Goal: Information Seeking & Learning: Check status

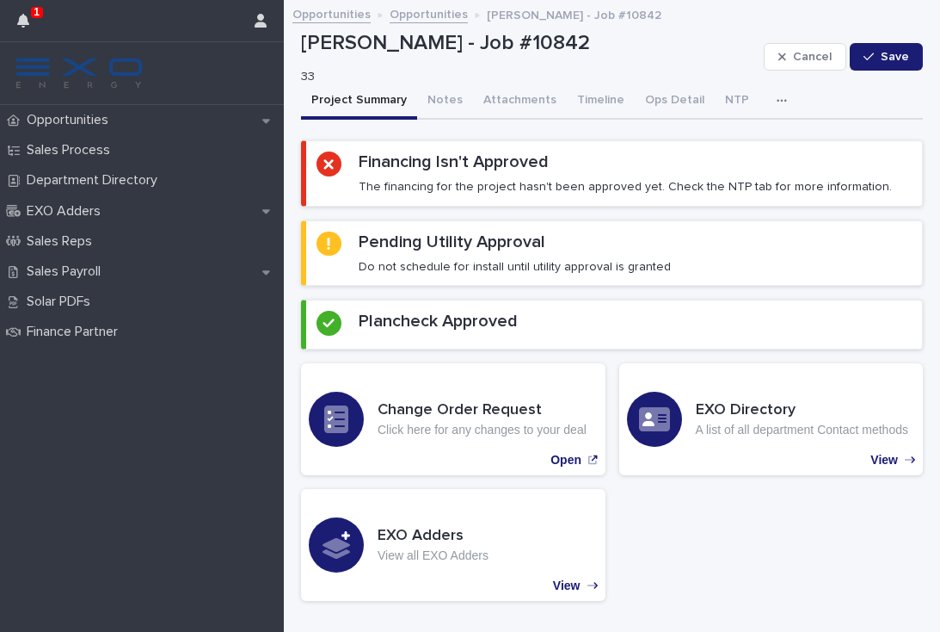
click at [34, 21] on button "button" at bounding box center [23, 20] width 33 height 41
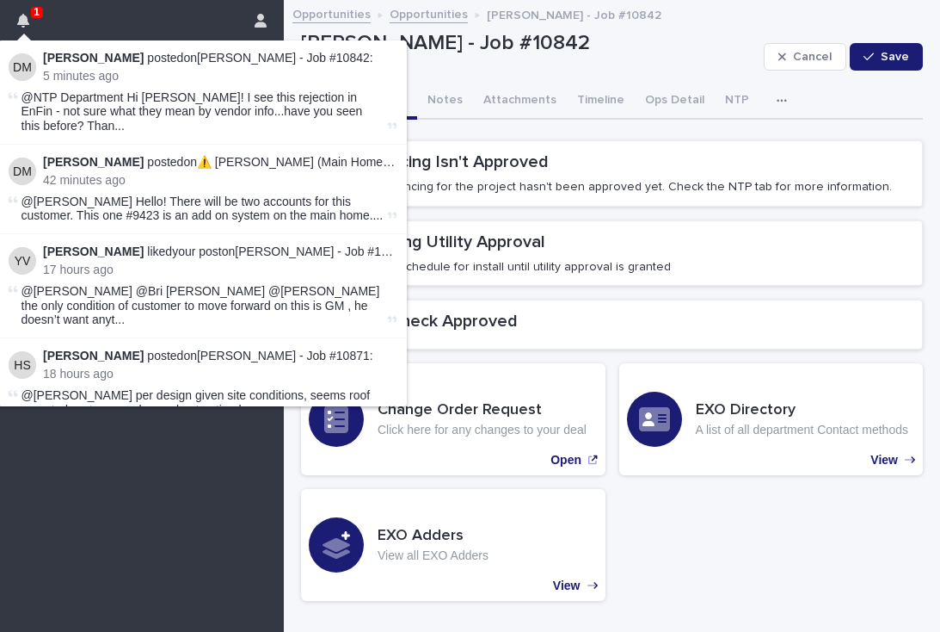
click at [222, 108] on span "@NTP Department Hi [PERSON_NAME]! I see this rejection in EnFin - not sure what…" at bounding box center [203, 111] width 363 height 43
click at [777, 97] on div "button" at bounding box center [785, 101] width 17 height 12
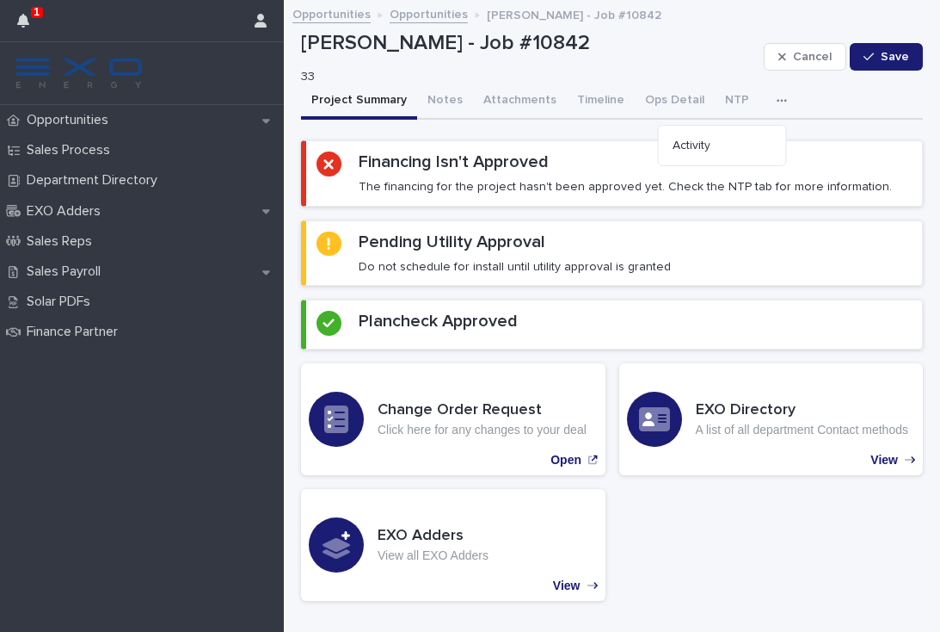
click at [715, 143] on button "Activity" at bounding box center [723, 146] width 114 height 26
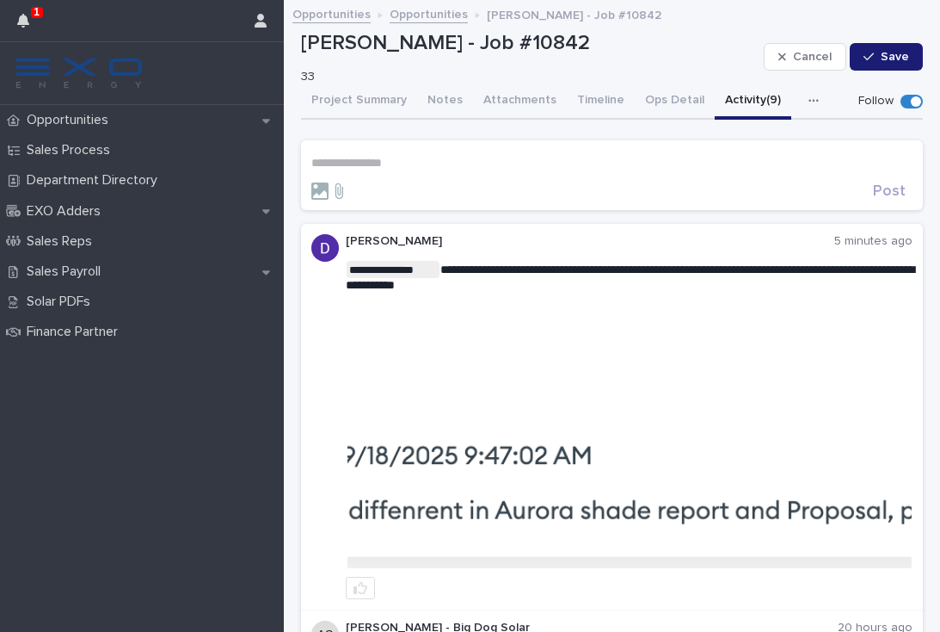
click at [74, 127] on p "Opportunities" at bounding box center [71, 120] width 102 height 16
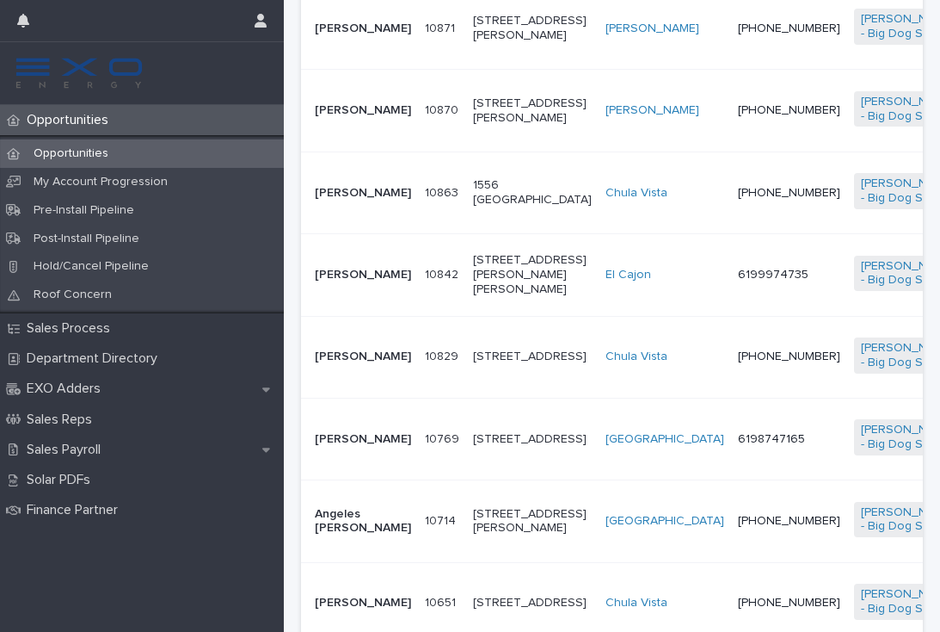
scroll to position [621, 0]
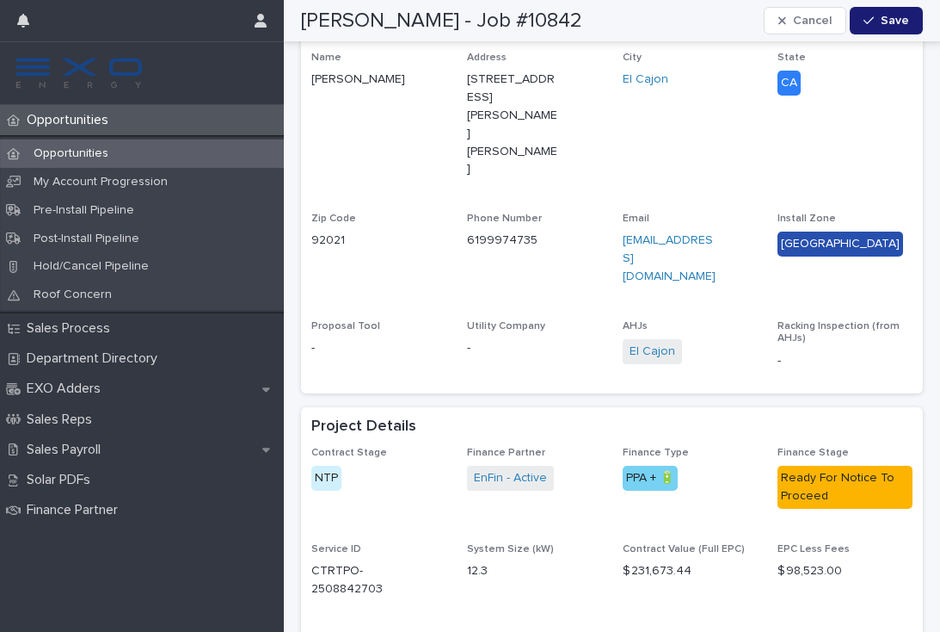
scroll to position [948, 0]
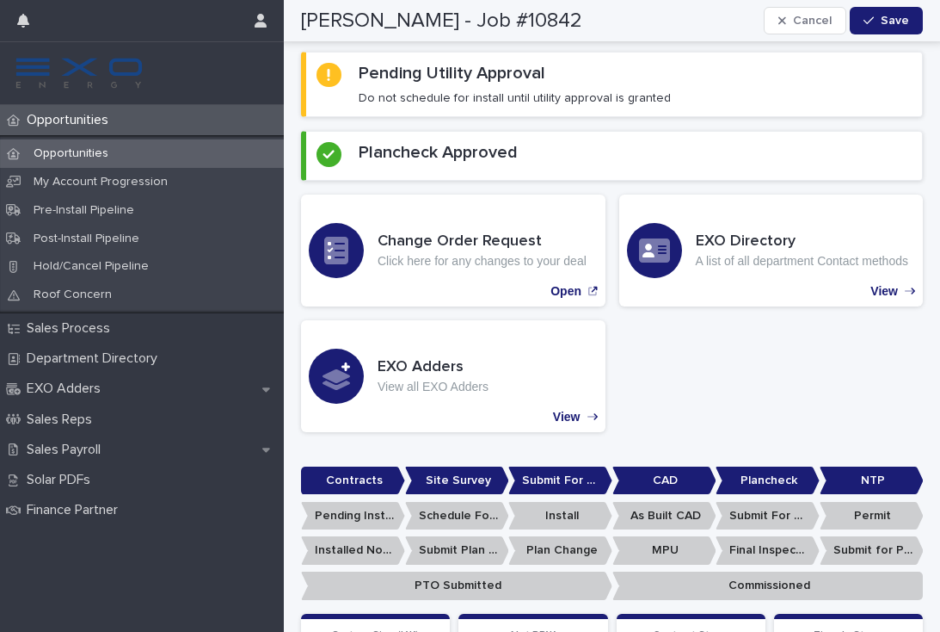
click at [64, 131] on div "Opportunities" at bounding box center [142, 120] width 284 height 30
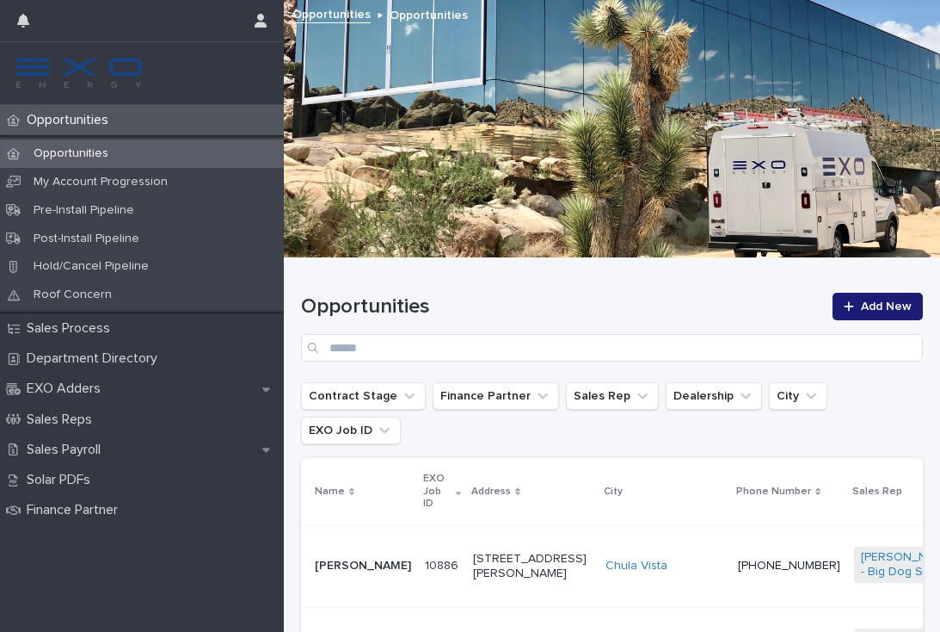
click at [83, 117] on p "Opportunities" at bounding box center [71, 120] width 102 height 16
